Goal: Transaction & Acquisition: Purchase product/service

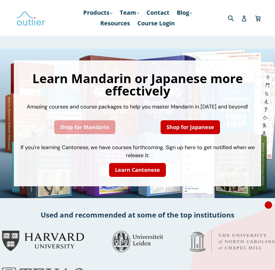
drag, startPoint x: 0, startPoint y: 0, endPoint x: 91, endPoint y: 131, distance: 159.6
click at [91, 131] on link "Shop for Mandarin" at bounding box center [84, 127] width 61 height 14
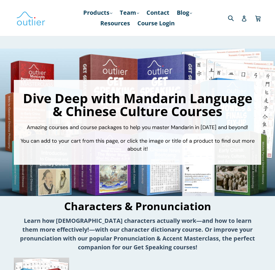
scroll to position [147, 0]
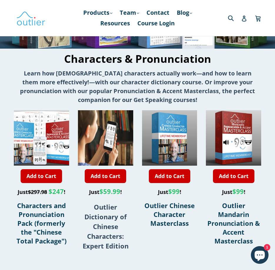
click at [50, 191] on span "$247" at bounding box center [56, 191] width 15 height 9
click at [51, 191] on span "$247" at bounding box center [56, 191] width 15 height 9
click at [51, 190] on span "$247" at bounding box center [56, 191] width 15 height 9
drag, startPoint x: 51, startPoint y: 190, endPoint x: 51, endPoint y: 195, distance: 4.5
click at [51, 195] on span "$247" at bounding box center [56, 191] width 15 height 9
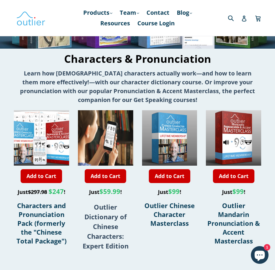
click at [92, 79] on strong "Learn how Chinese characters actually work—and how to learn them more effective…" at bounding box center [137, 86] width 235 height 34
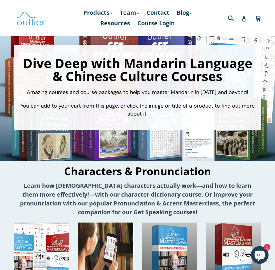
scroll to position [0, 0]
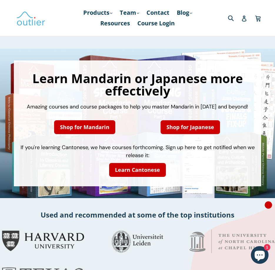
click at [85, 139] on div "Learn Mandarin or Japanese more effectively Amazing courses and course packages…" at bounding box center [138, 123] width 236 height 114
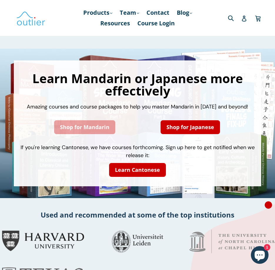
click at [86, 133] on link "Shop for Mandarin" at bounding box center [84, 127] width 61 height 14
